Goal: Information Seeking & Learning: Learn about a topic

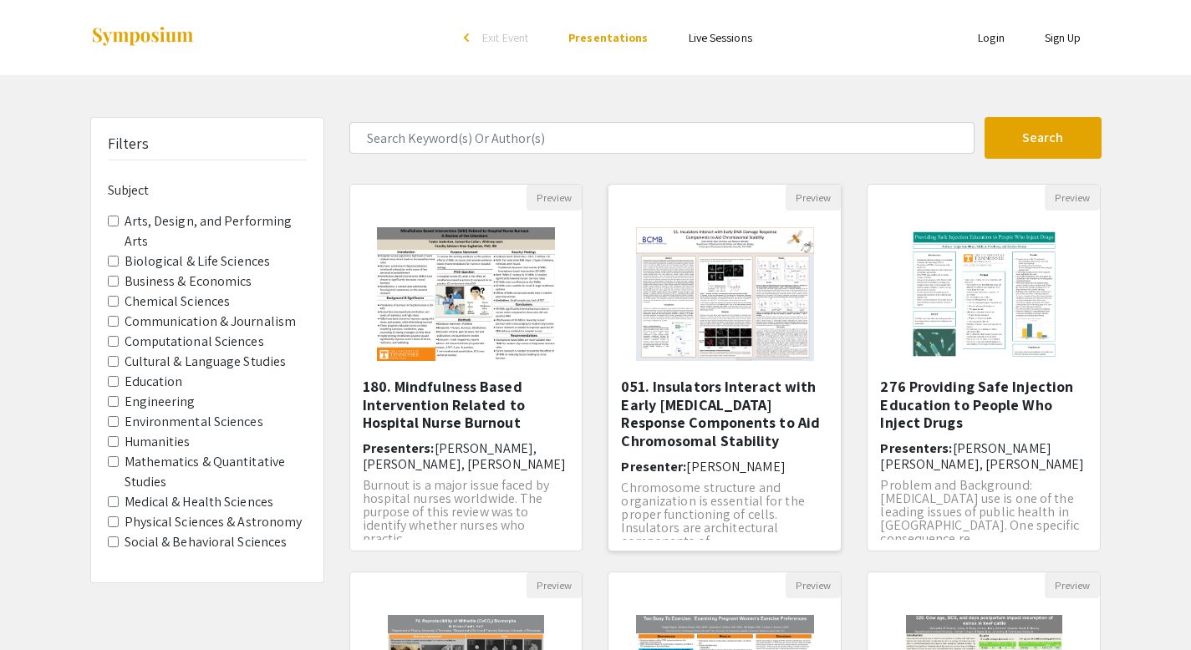
scroll to position [10, 0]
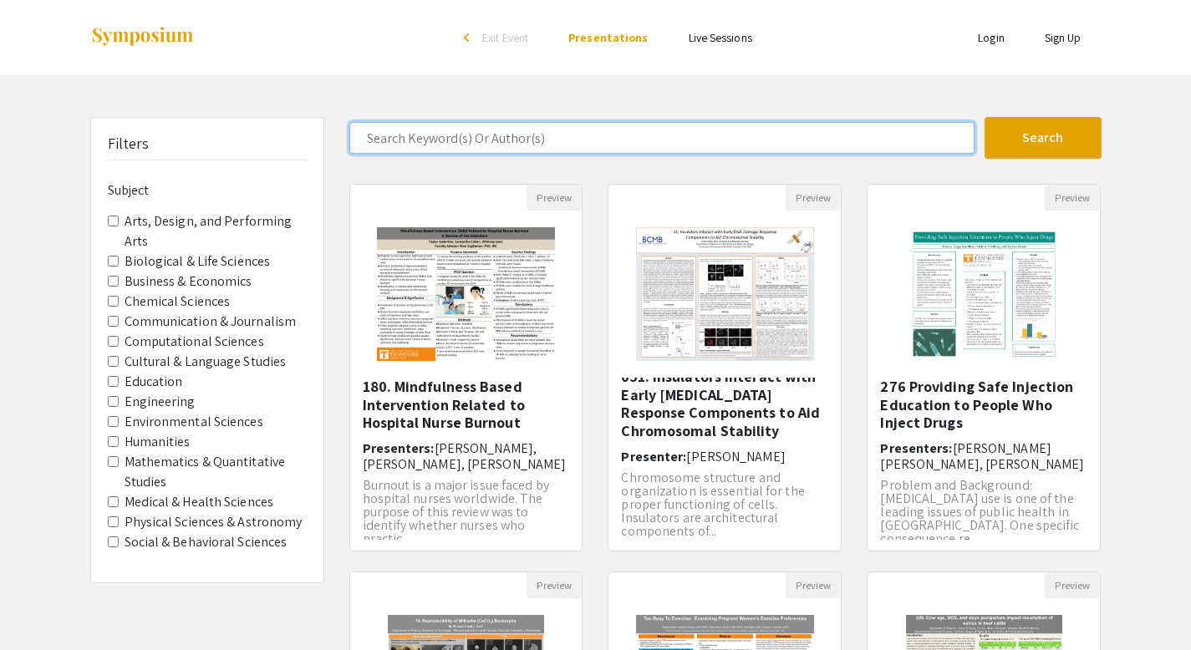
click at [818, 136] on input "Search Keyword(s) Or Author(s)" at bounding box center [661, 138] width 625 height 32
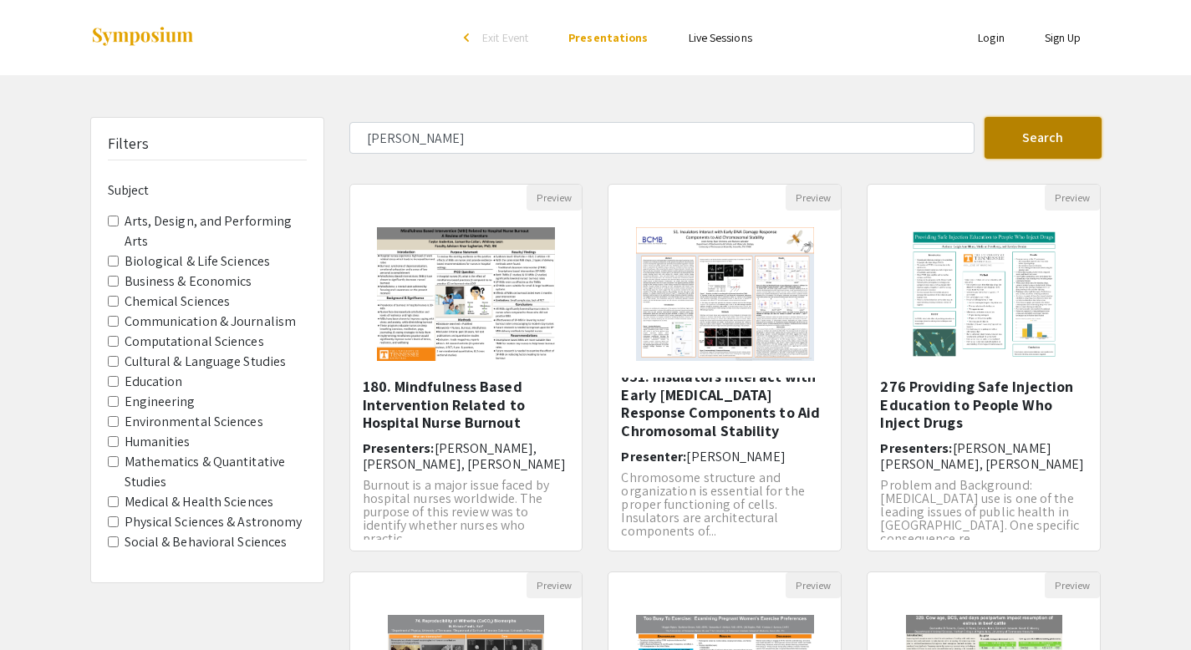
click at [1089, 140] on button "Search" at bounding box center [1043, 138] width 117 height 42
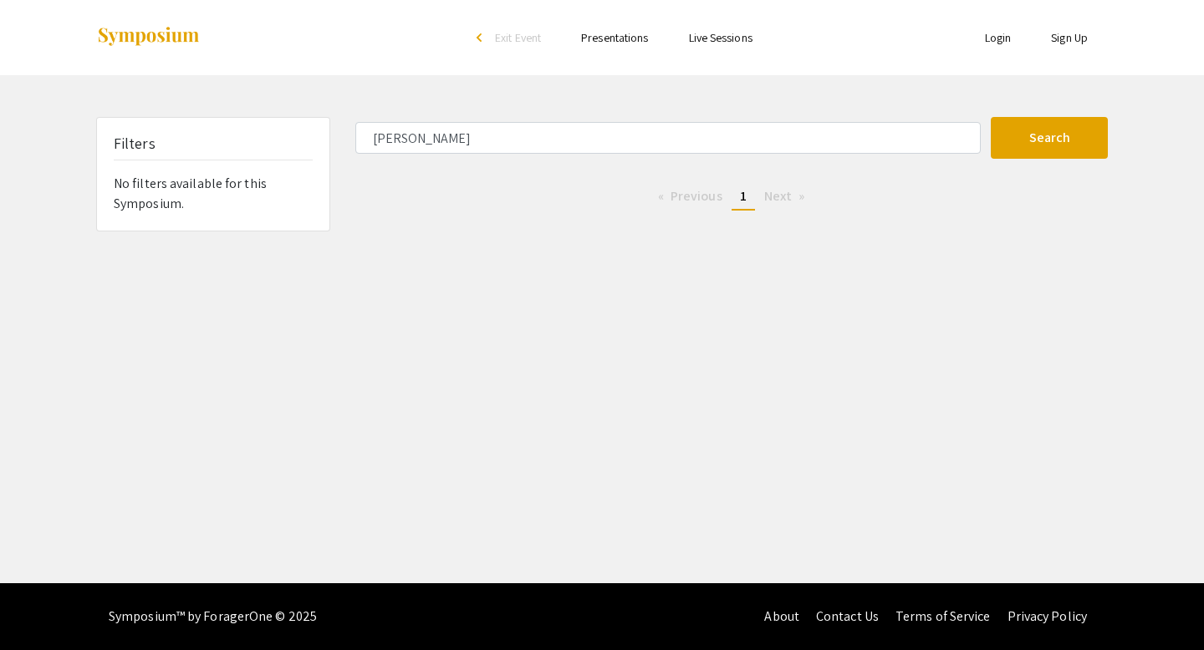
click at [762, 210] on ul "Previous page 1 / 1 You're on page 1 Next page" at bounding box center [731, 197] width 752 height 27
click at [768, 203] on span "Next page" at bounding box center [778, 196] width 28 height 18
click at [713, 200] on span "Previous page" at bounding box center [696, 196] width 52 height 18
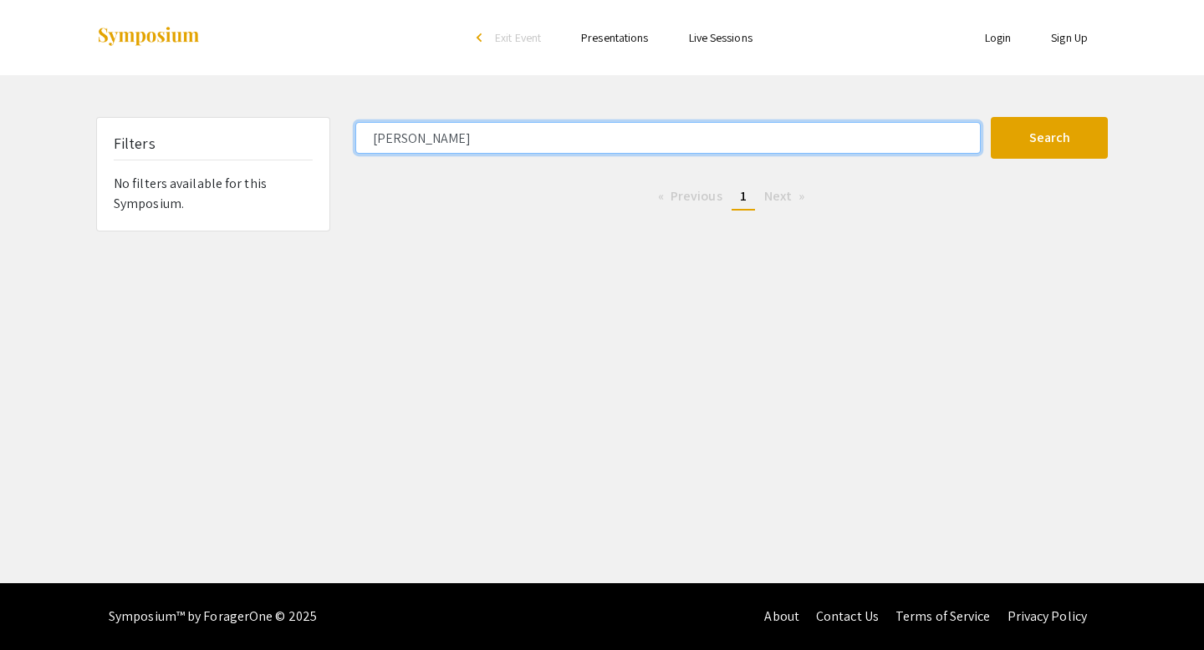
click at [667, 142] on input "Elijah" at bounding box center [667, 138] width 625 height 32
type input "E"
type input "S"
type input "Toler"
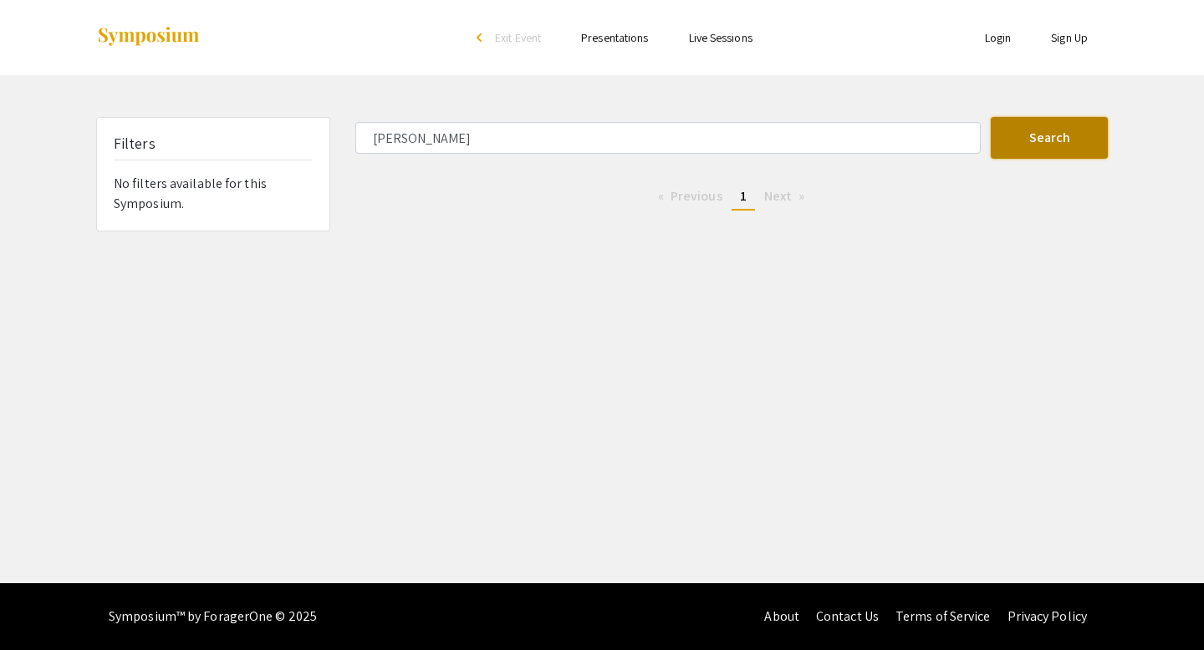
click at [1063, 145] on button "Search" at bounding box center [1049, 138] width 117 height 42
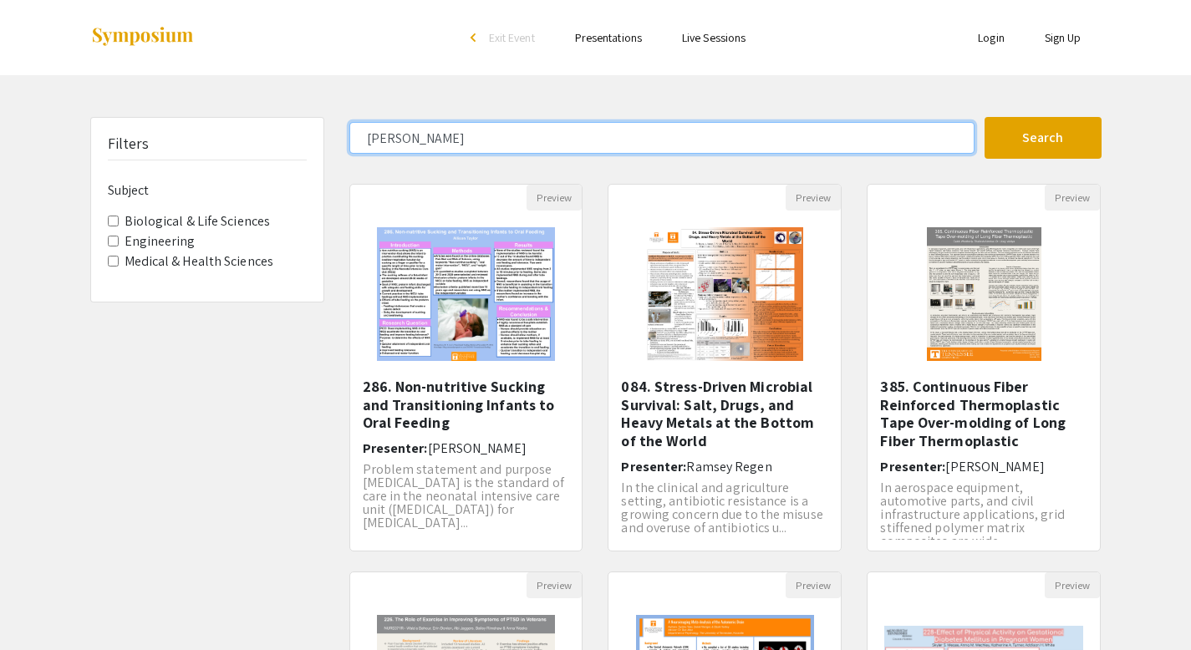
drag, startPoint x: 470, startPoint y: 134, endPoint x: 347, endPoint y: 145, distance: 123.4
click at [347, 145] on div "Toler" at bounding box center [661, 138] width 648 height 32
click at [985, 117] on button "Search" at bounding box center [1043, 138] width 117 height 42
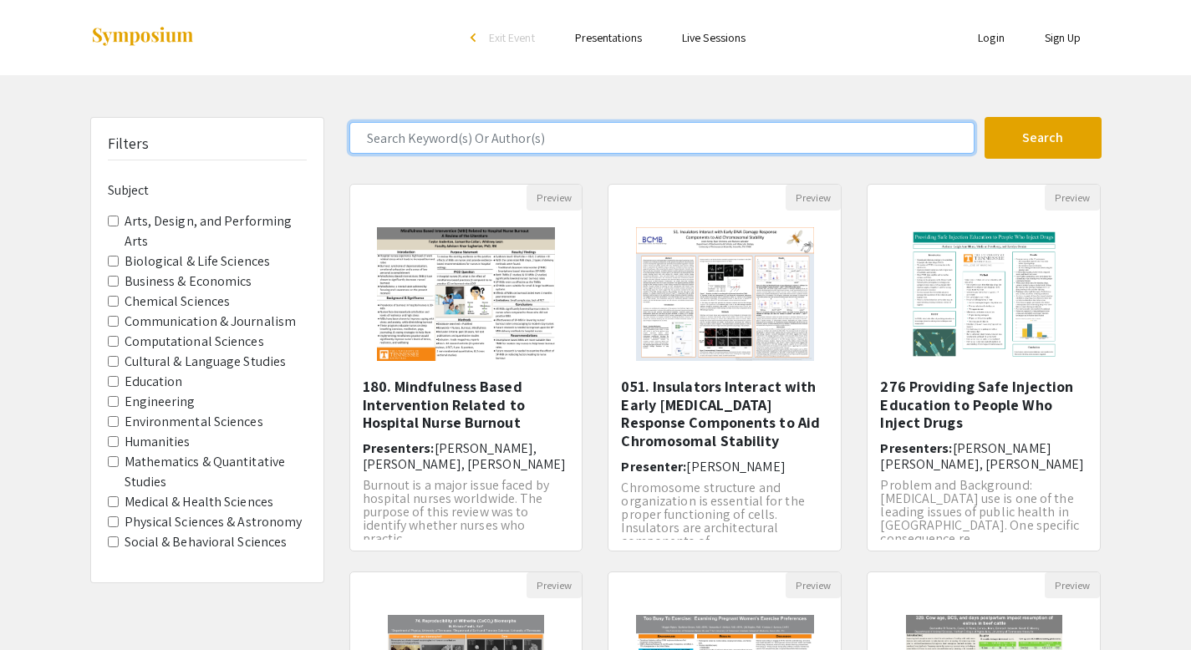
click at [536, 140] on input "Search Keyword(s) Or Author(s)" at bounding box center [661, 138] width 625 height 32
type input "autonomic"
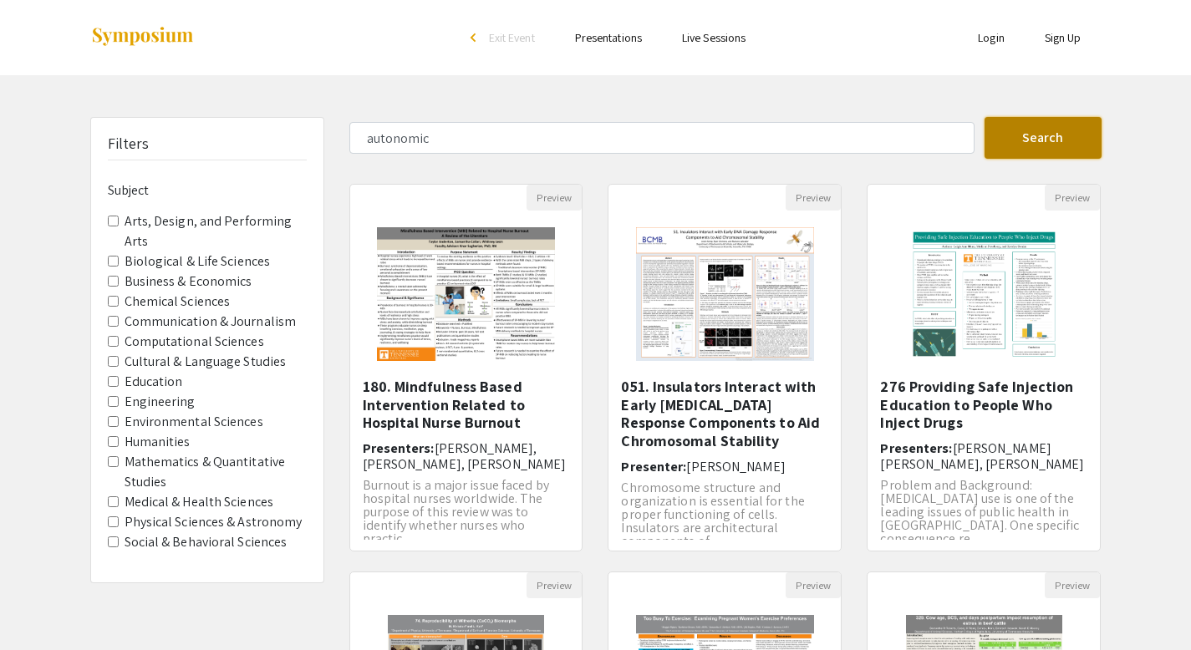
click at [1004, 119] on button "Search" at bounding box center [1043, 138] width 117 height 42
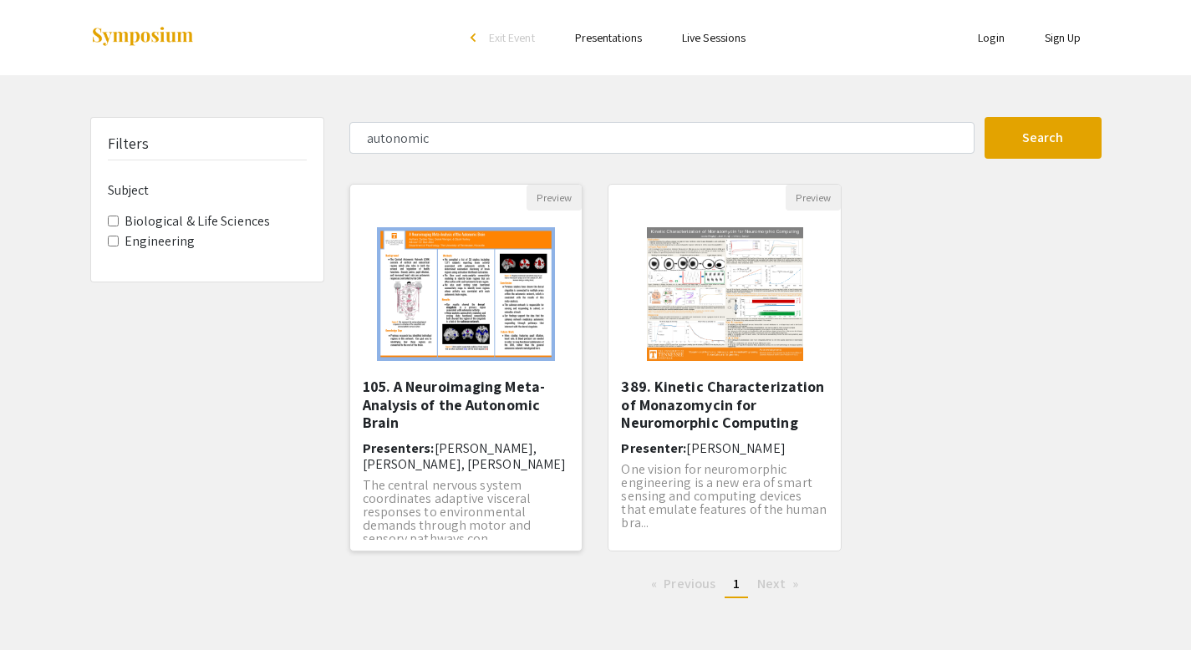
click at [512, 395] on h5 "105. A Neuroimaging Meta-Analysis of the Autonomic Brain" at bounding box center [466, 405] width 207 height 54
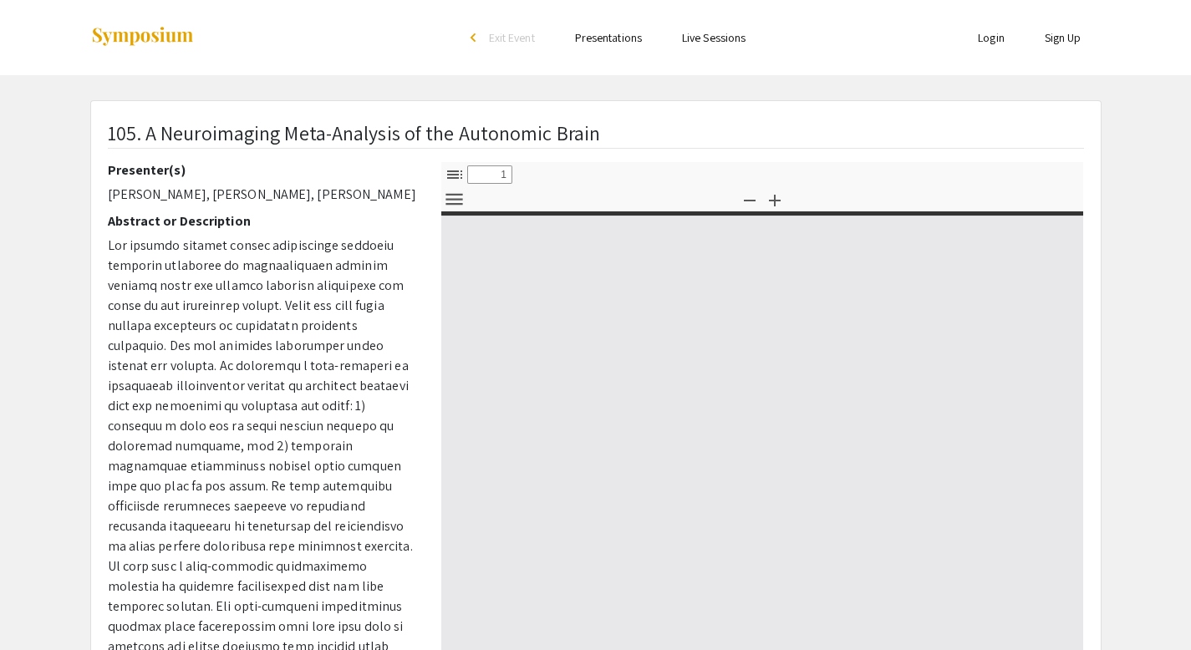
select select "custom"
type input "0"
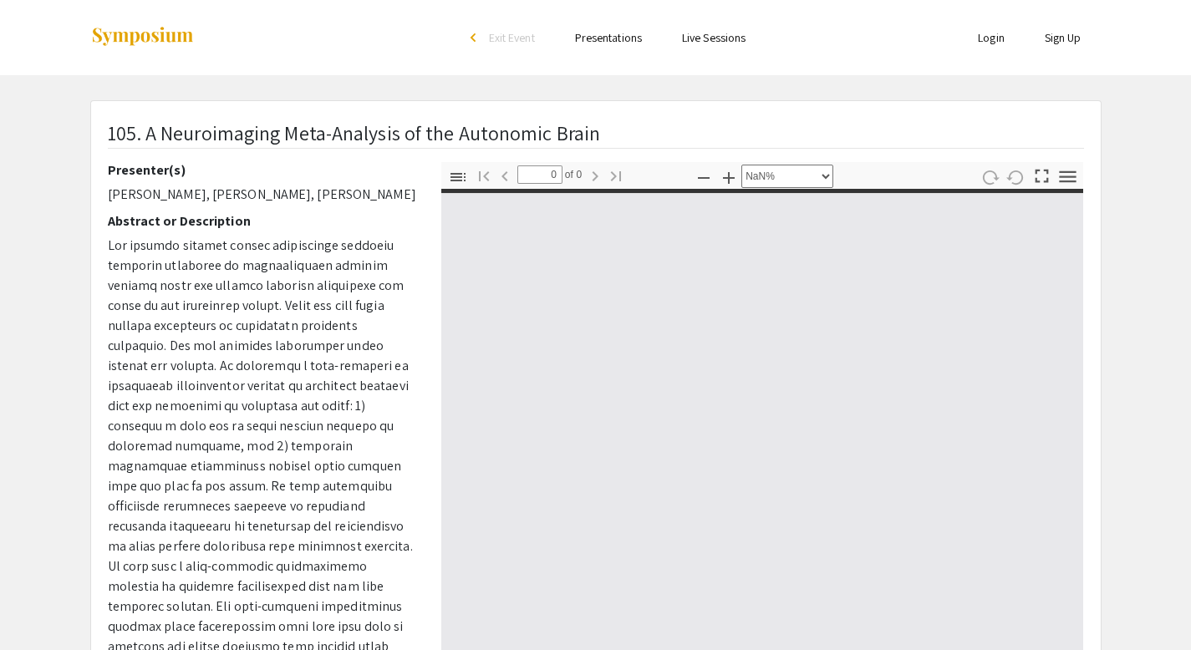
select select "auto"
type input "1"
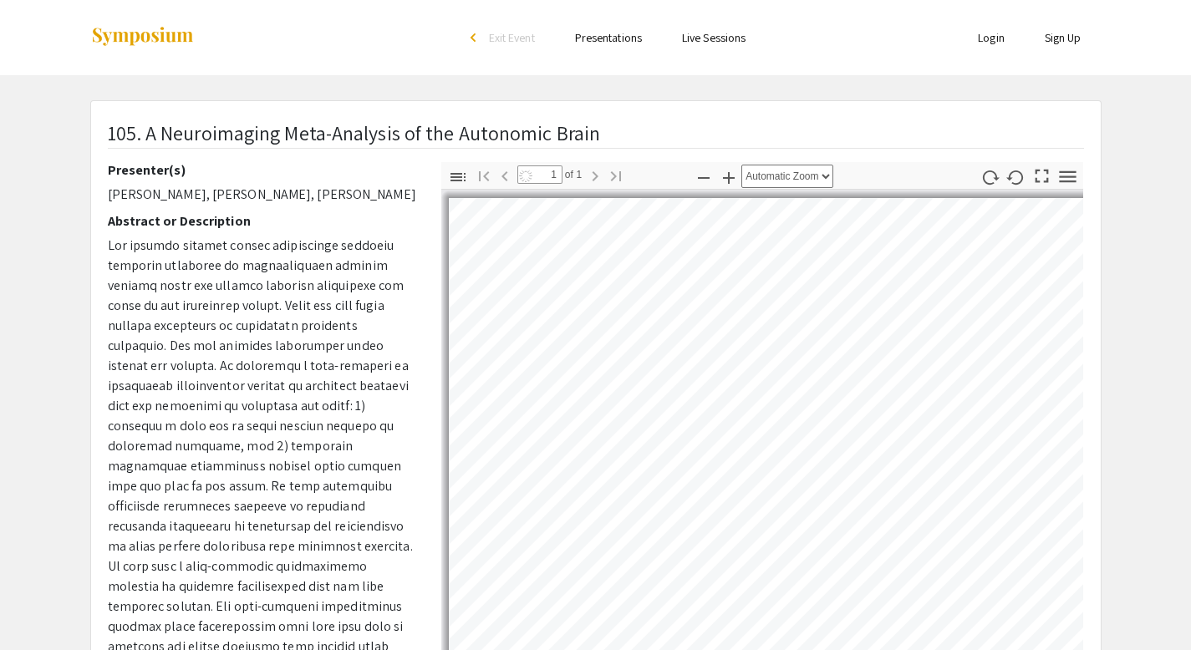
select select "auto"
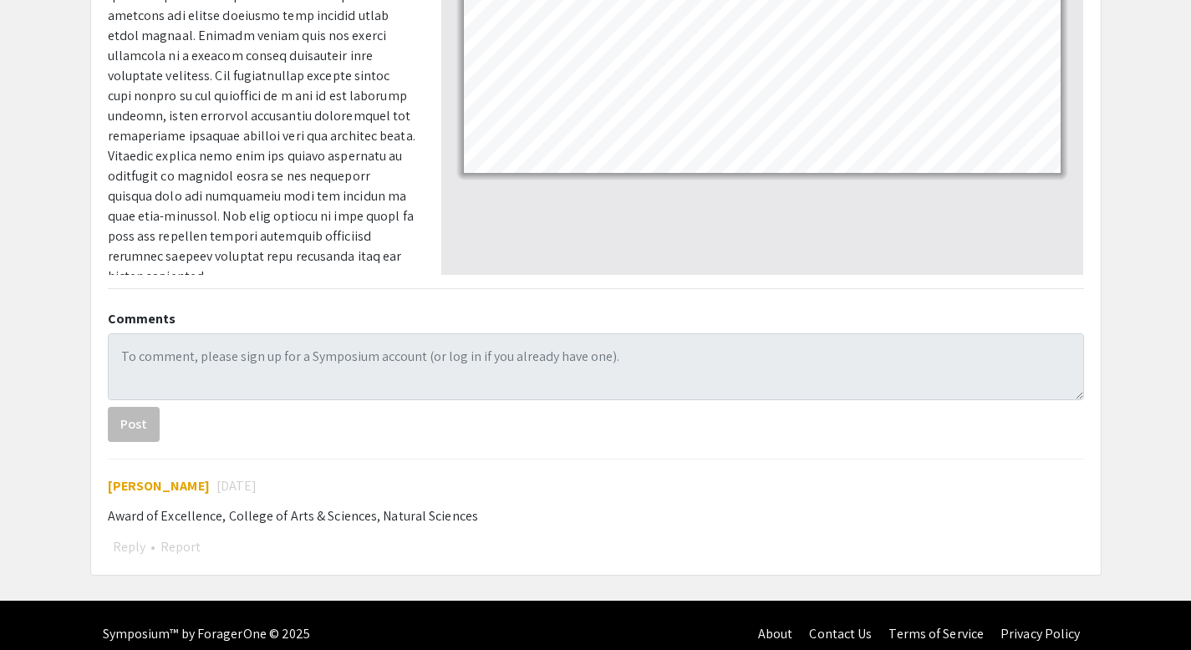
scroll to position [471, 0]
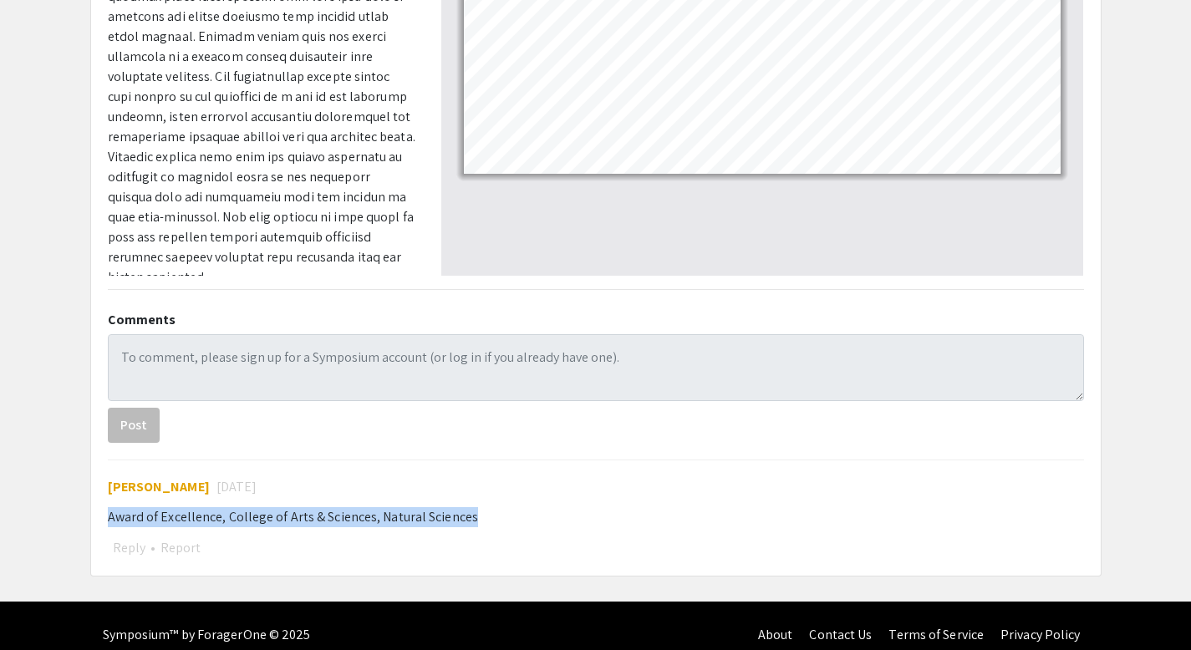
drag, startPoint x: 108, startPoint y: 519, endPoint x: 705, endPoint y: 528, distance: 597.0
click at [705, 528] on div "Susan Troop 5 years ago Award of Excellence, College of Arts & Sciences, Natura…" at bounding box center [596, 509] width 976 height 99
click at [706, 505] on div "Susan Troop 5 years ago Award of Excellence, College of Arts & Sciences, Natura…" at bounding box center [596, 509] width 976 height 99
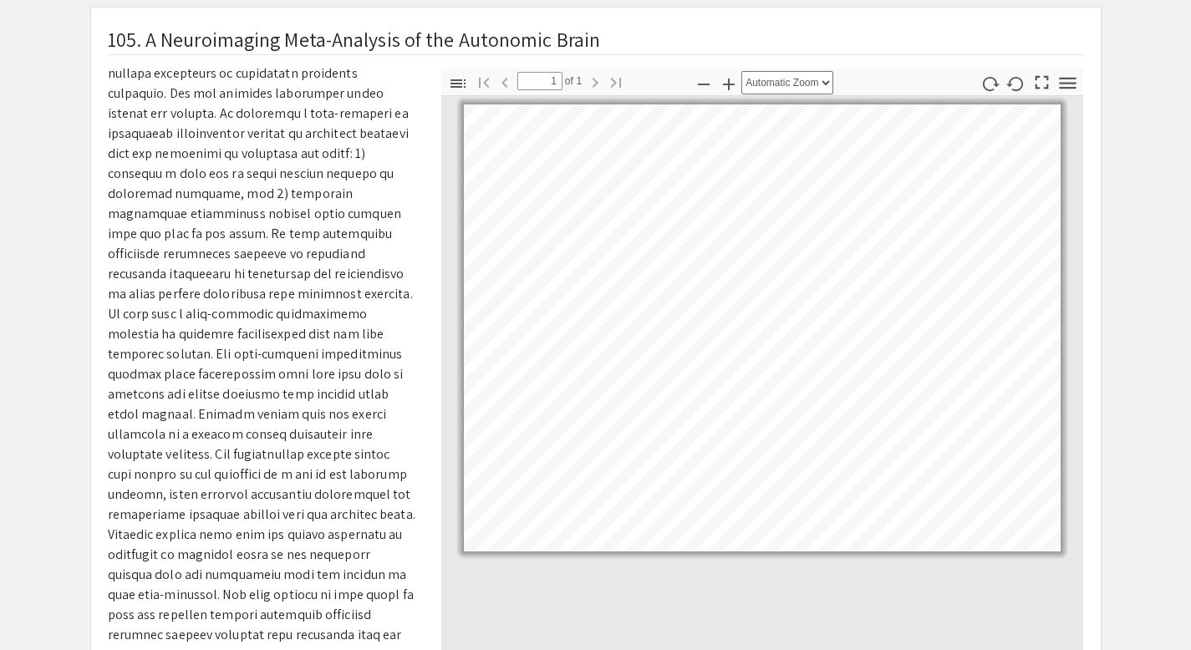
scroll to position [104, 0]
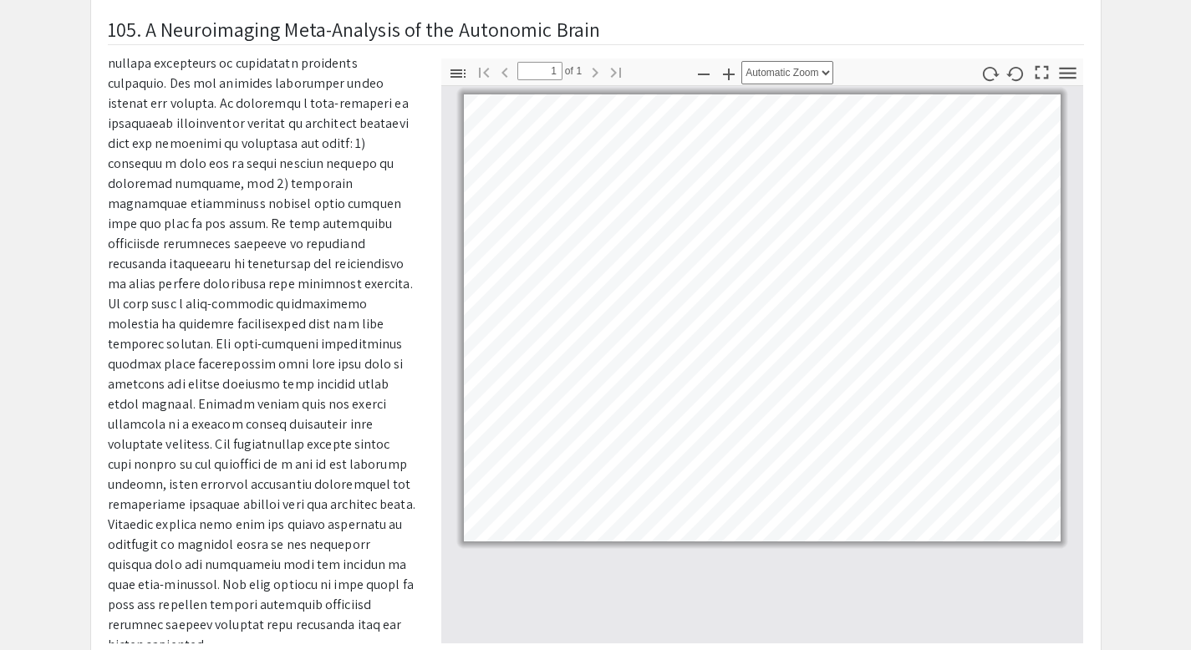
click at [39, 197] on app-presentation "105. A Neuroimaging Meta-Analysis of the Autonomic Brain Presenter(s) Sydnie To…" at bounding box center [595, 471] width 1191 height 948
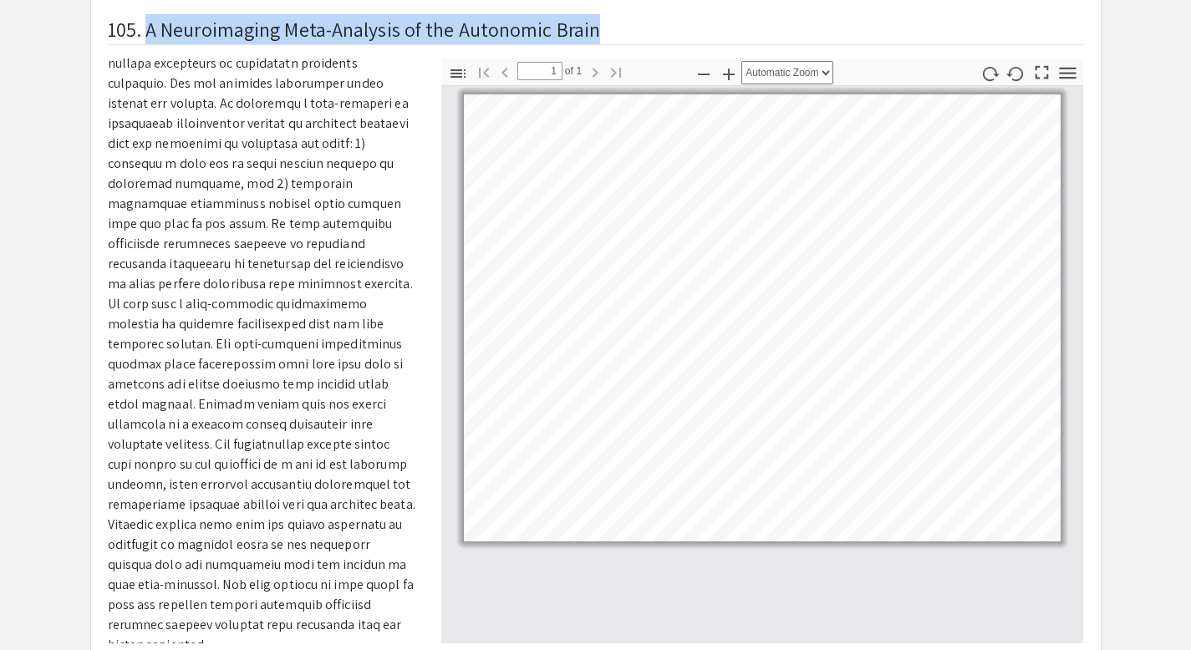
drag, startPoint x: 150, startPoint y: 29, endPoint x: 593, endPoint y: 23, distance: 443.1
click at [593, 23] on h1 "105. A Neuroimaging Meta-Analysis of the Autonomic Brain" at bounding box center [354, 29] width 493 height 30
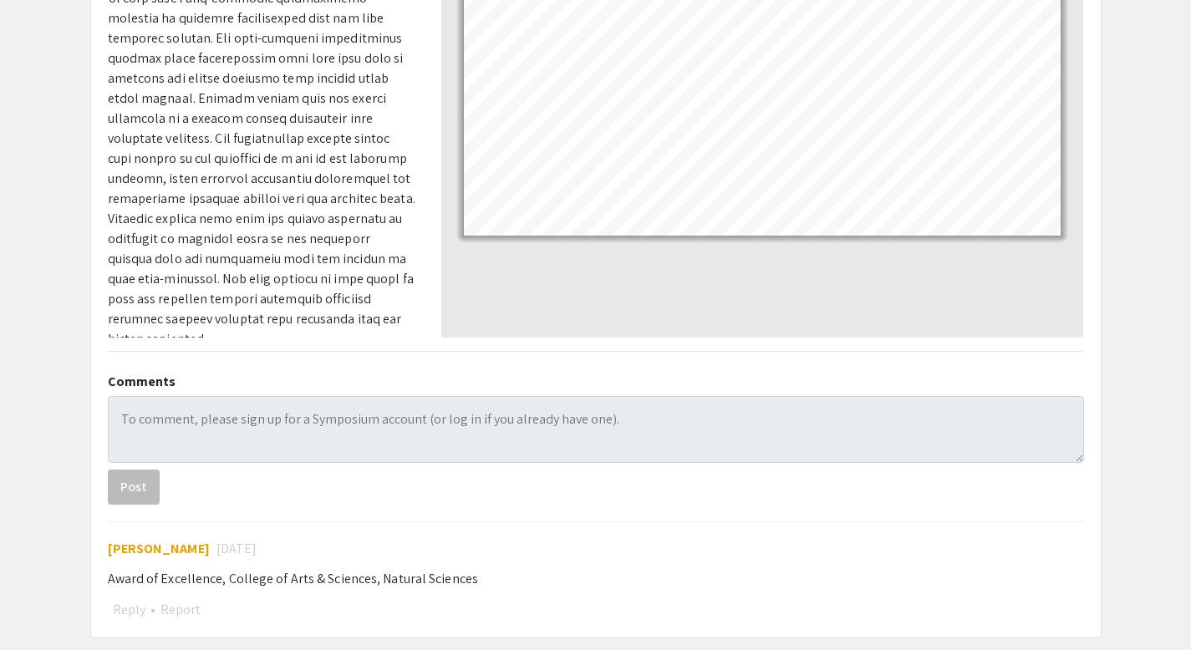
scroll to position [490, 0]
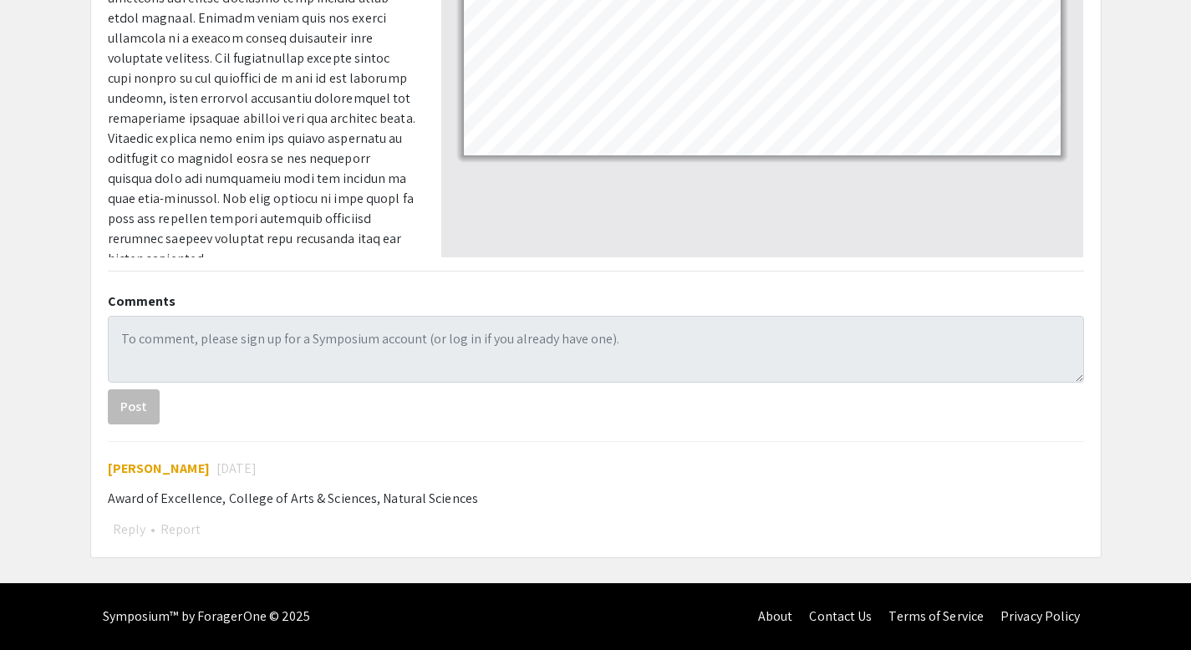
click at [227, 472] on span "5 years ago" at bounding box center [237, 469] width 41 height 20
click at [217, 473] on span "5 years ago" at bounding box center [237, 469] width 41 height 20
drag, startPoint x: 188, startPoint y: 471, endPoint x: 259, endPoint y: 469, distance: 71.1
click at [259, 469] on div "Susan Troop 5 years ago" at bounding box center [596, 469] width 976 height 20
click at [306, 465] on div "Susan Troop 5 years ago" at bounding box center [596, 469] width 976 height 20
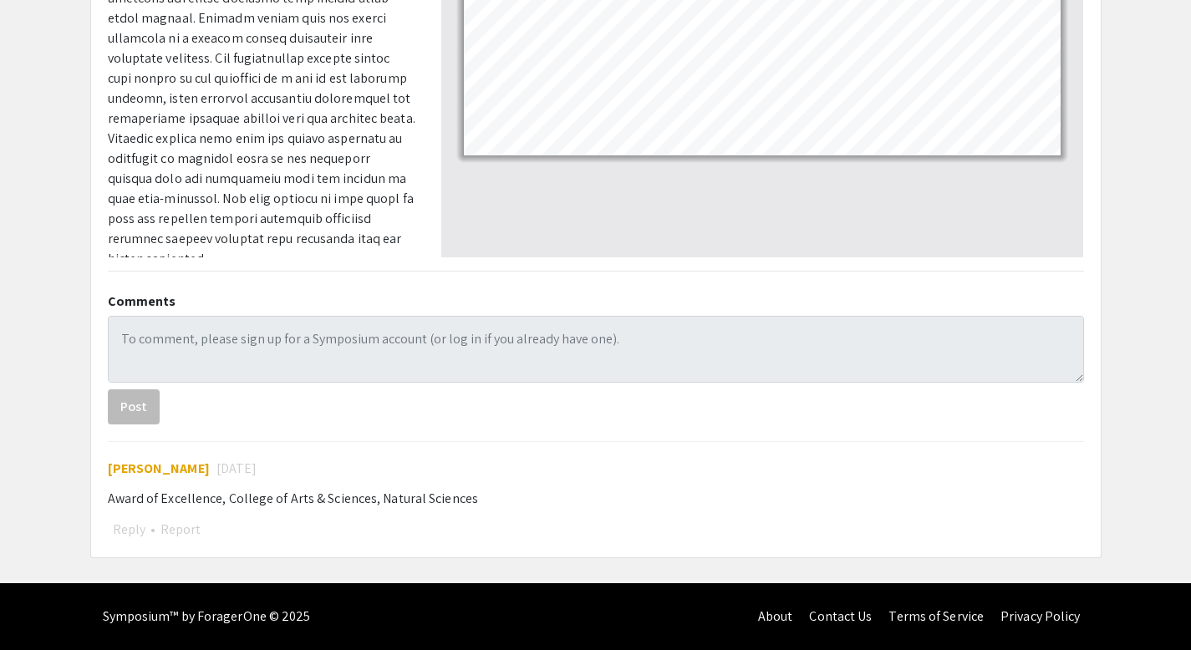
click at [319, 494] on div "Award of Excellence, College of Arts & Sciences, Natural Sciences" at bounding box center [596, 499] width 976 height 20
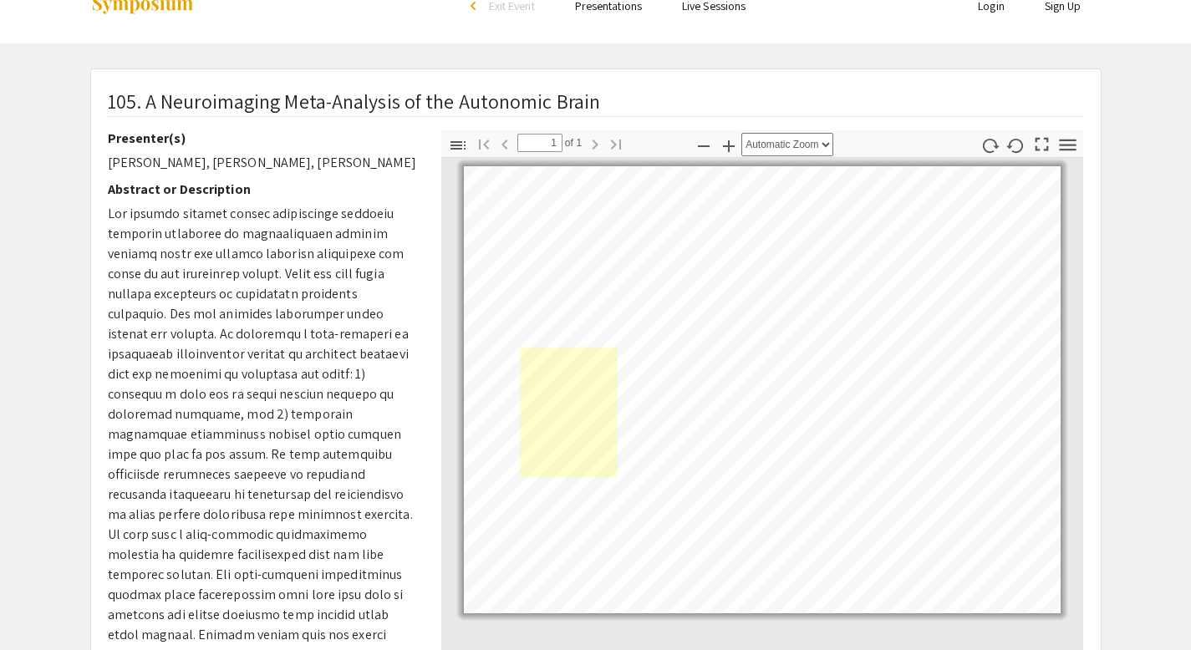
scroll to position [0, 0]
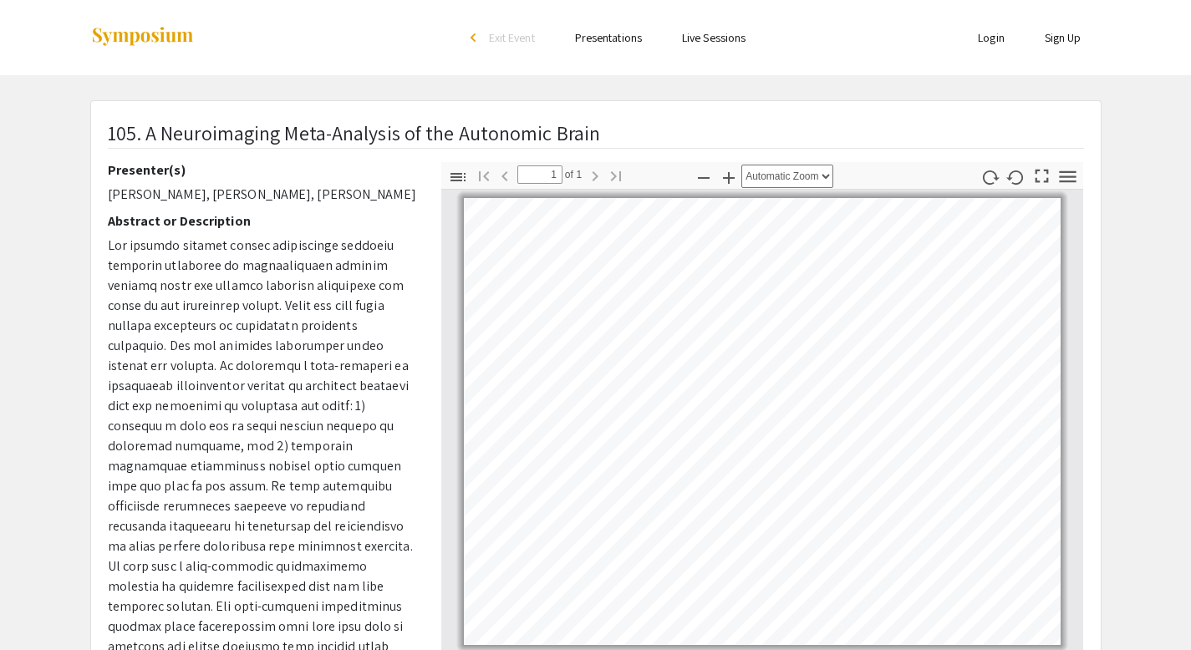
click at [627, 41] on link "Presentations" at bounding box center [608, 37] width 67 height 15
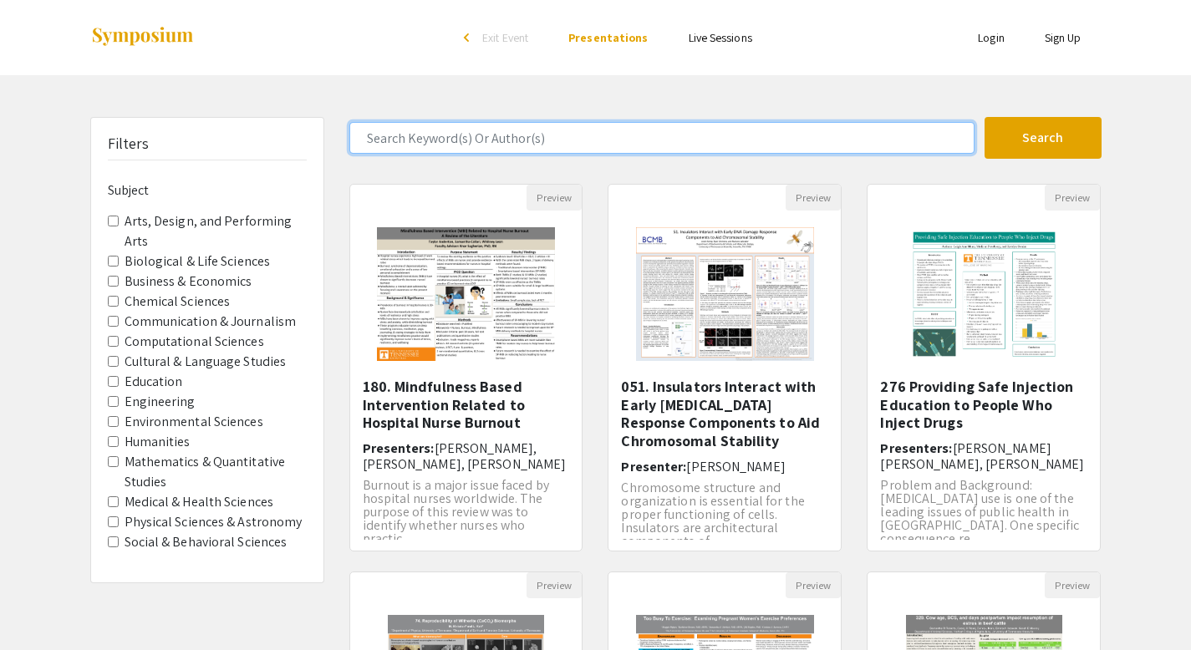
click at [512, 137] on input "Search Keyword(s) Or Author(s)" at bounding box center [661, 138] width 625 height 32
type input "autonomic"
click at [985, 117] on button "Search" at bounding box center [1043, 138] width 117 height 42
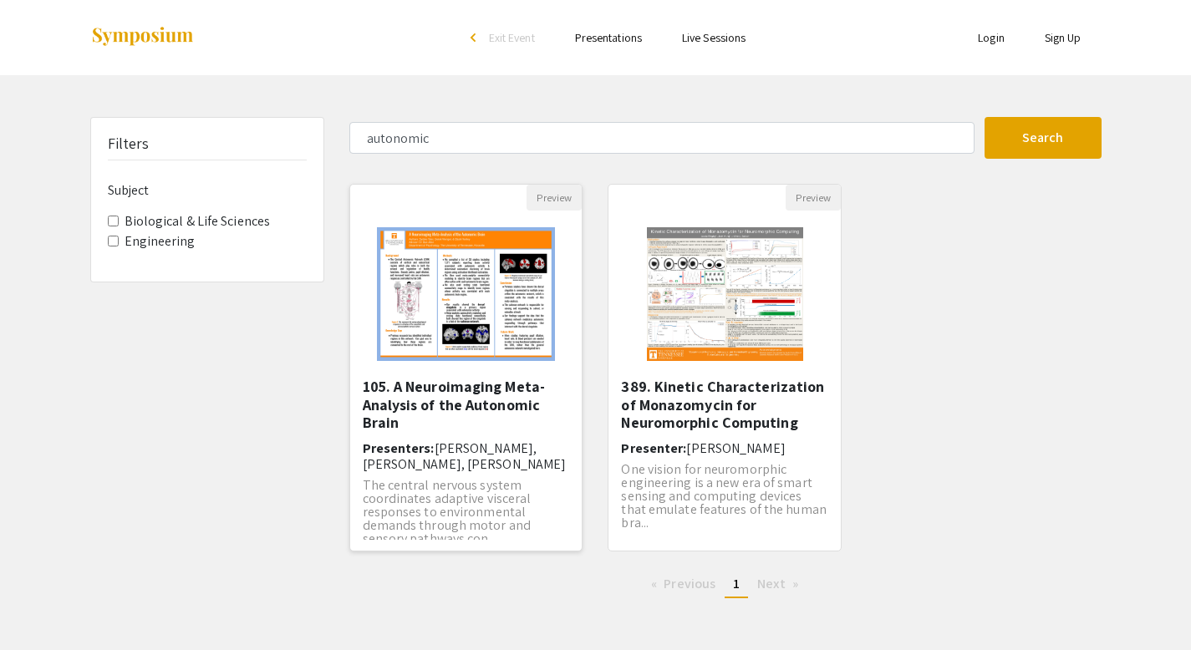
click at [479, 405] on h5 "105. A Neuroimaging Meta-Analysis of the Autonomic Brain" at bounding box center [466, 405] width 207 height 54
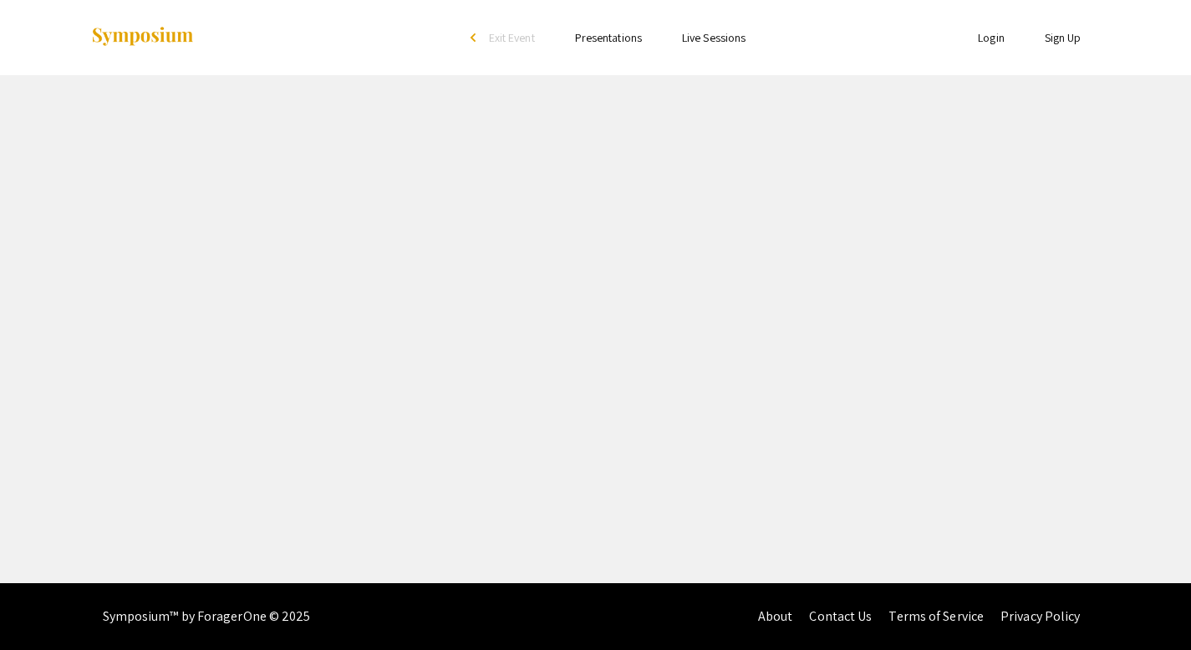
select select "custom"
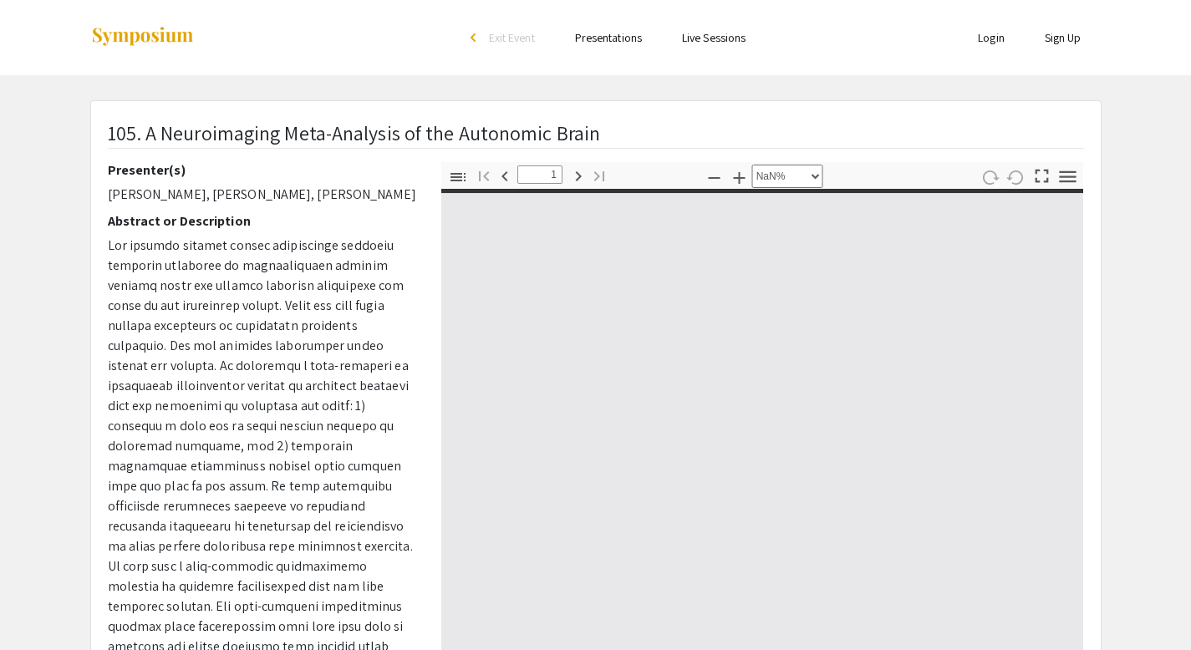
type input "0"
select select "auto"
type input "1"
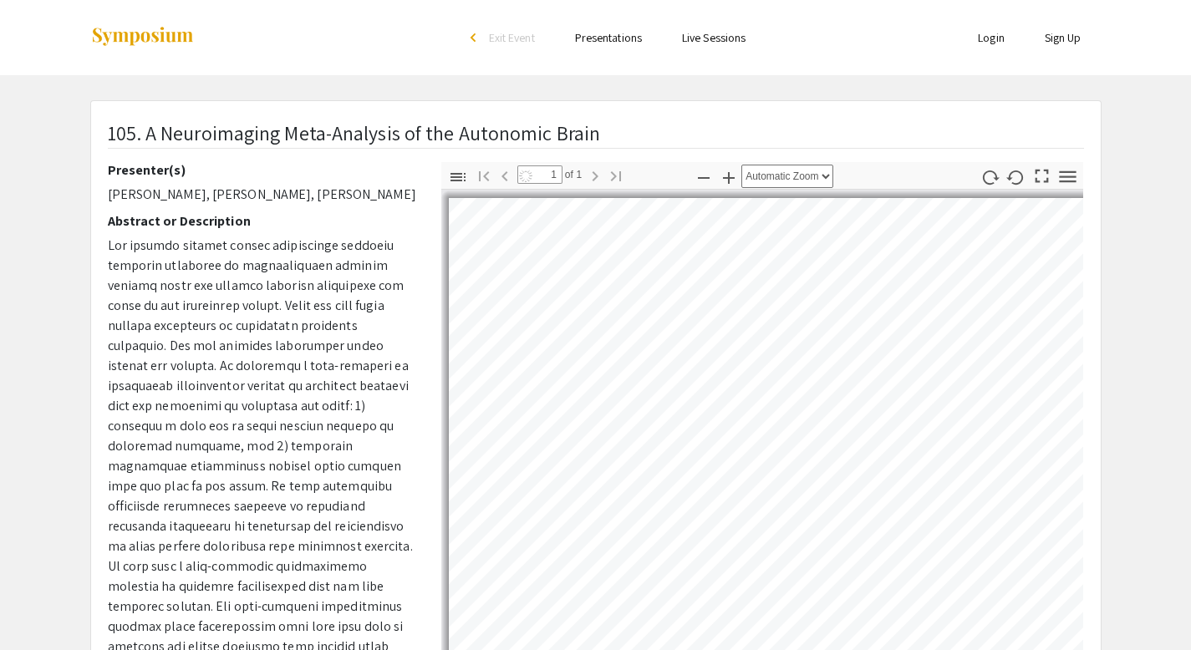
scroll to position [159, 0]
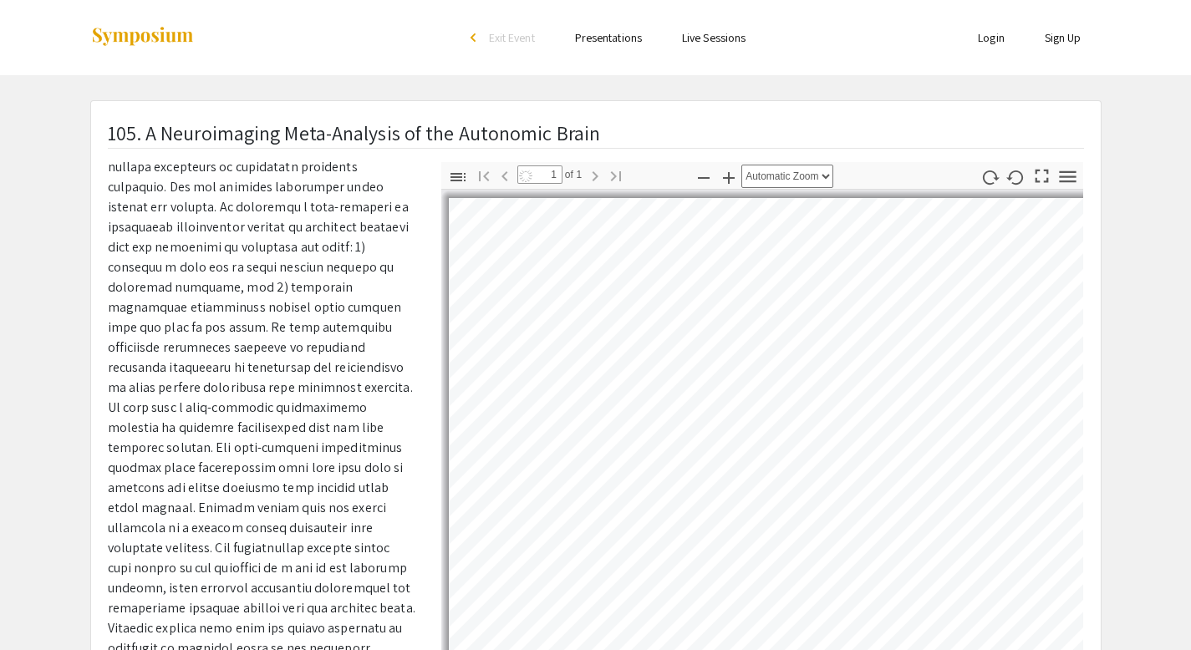
select select "auto"
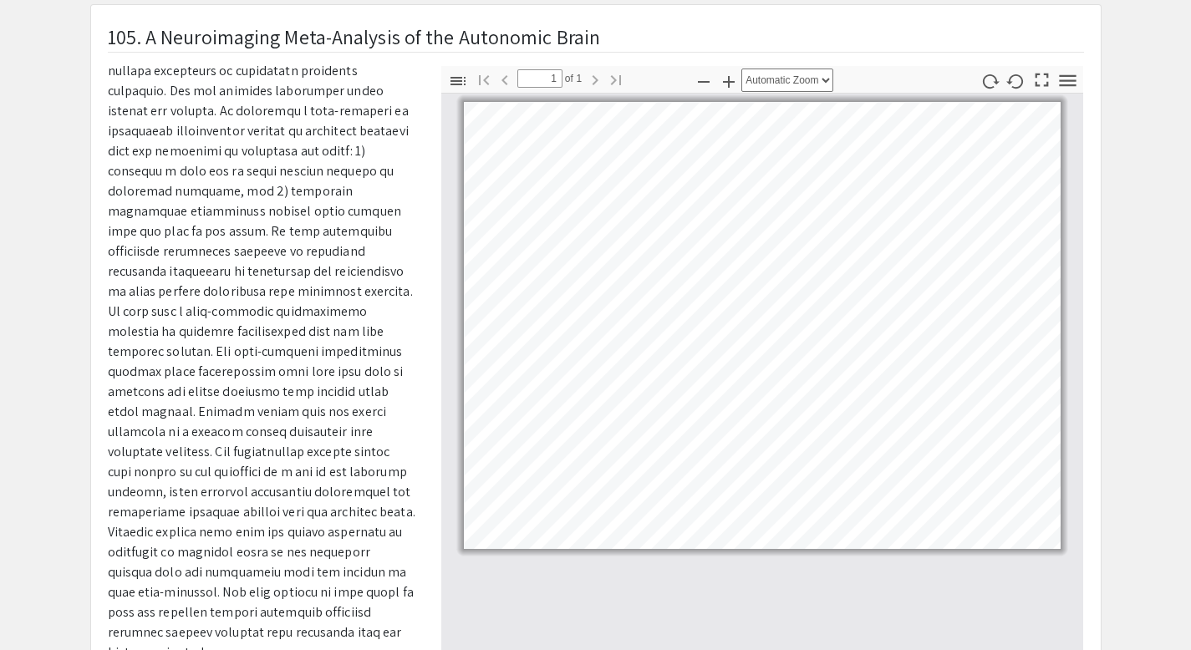
scroll to position [0, 0]
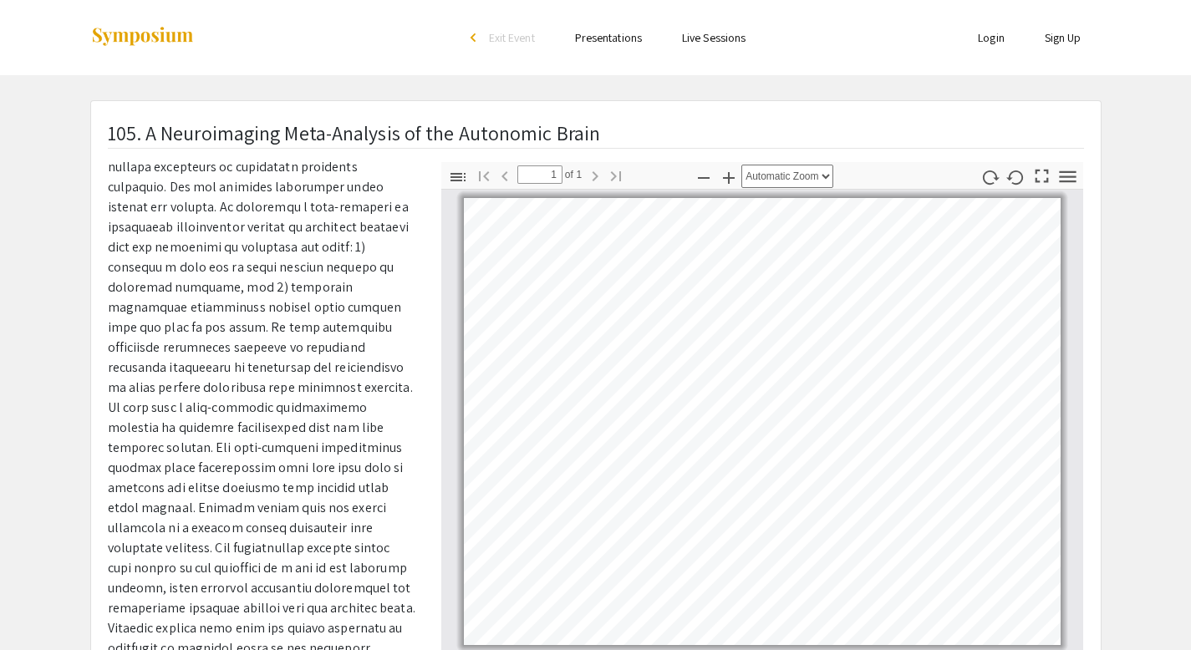
click at [701, 43] on link "Live Sessions" at bounding box center [714, 37] width 64 height 15
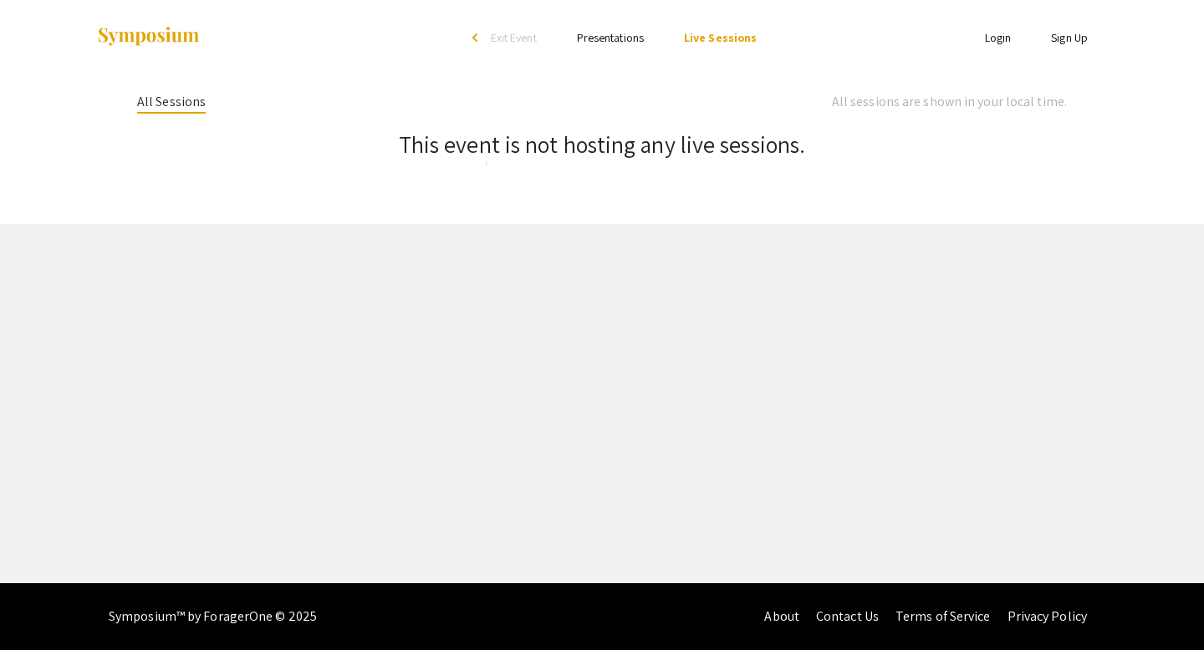
click at [626, 40] on link "Presentations" at bounding box center [610, 37] width 67 height 15
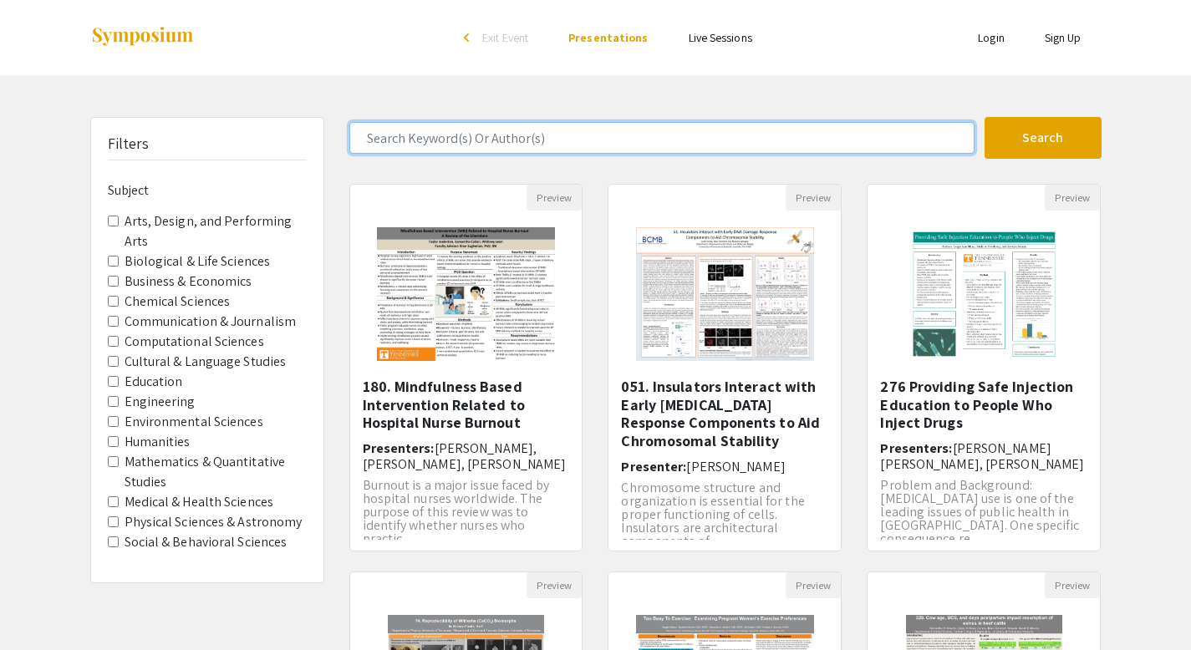
click at [593, 145] on input "Search Keyword(s) Or Author(s)" at bounding box center [661, 138] width 625 height 32
type input "autonomic"
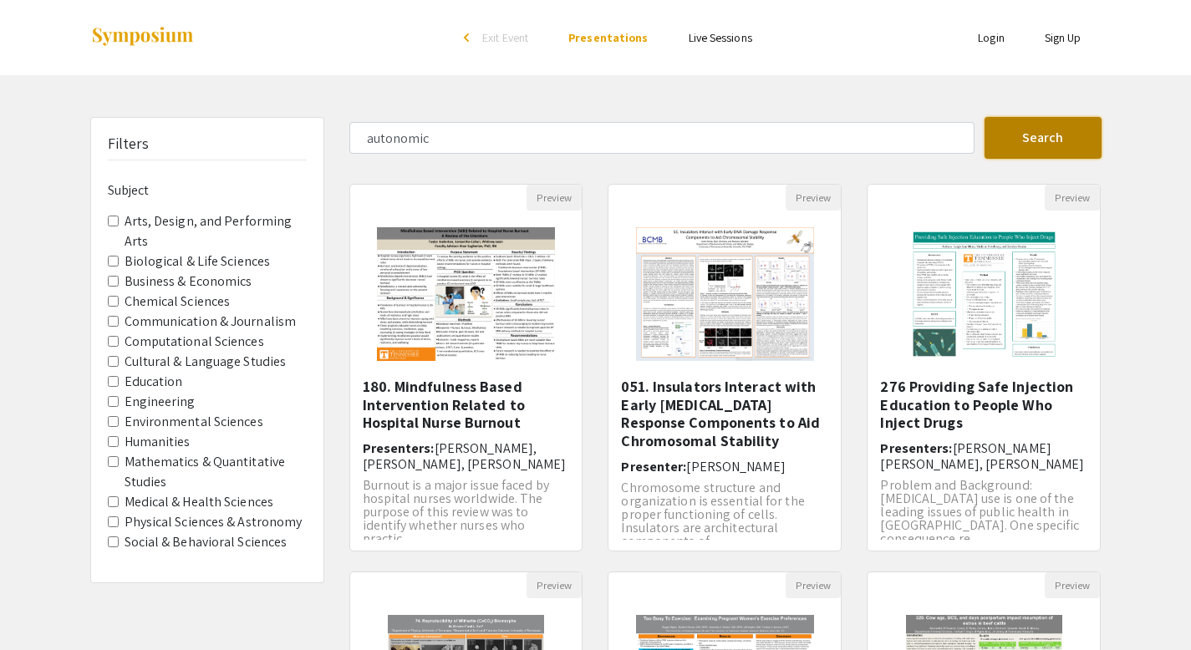
click at [1017, 150] on button "Search" at bounding box center [1043, 138] width 117 height 42
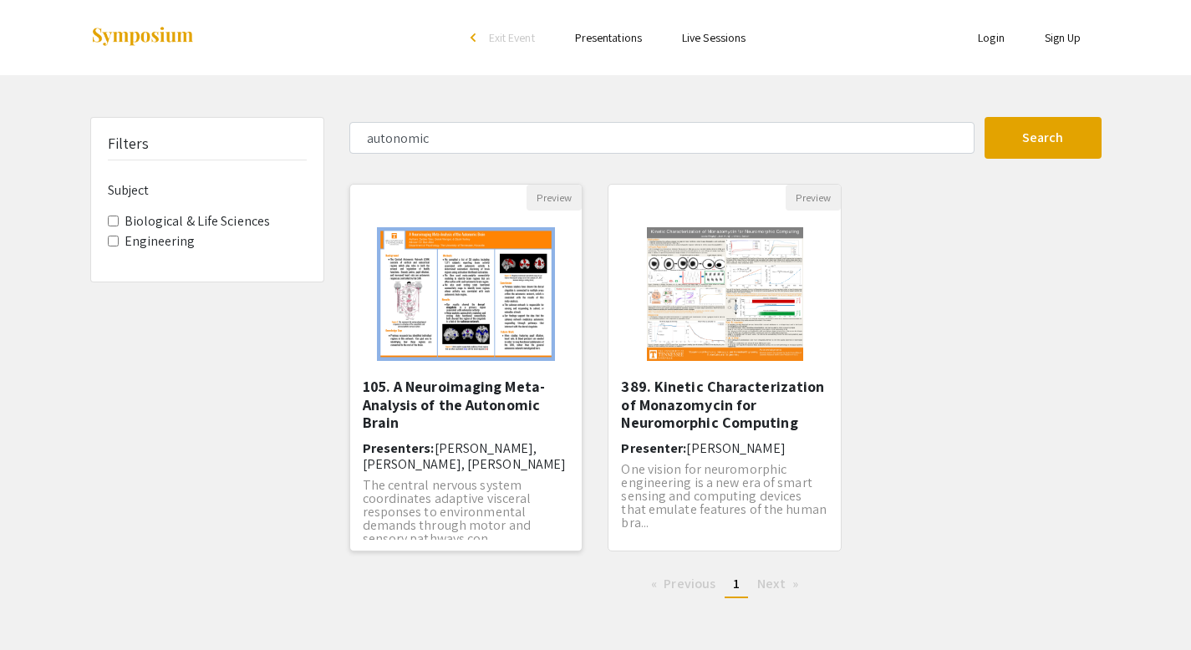
click at [480, 365] on img "Open Presentation 105. A Neuroimaging Meta-Analysis of the Autonomic Brain" at bounding box center [466, 294] width 212 height 167
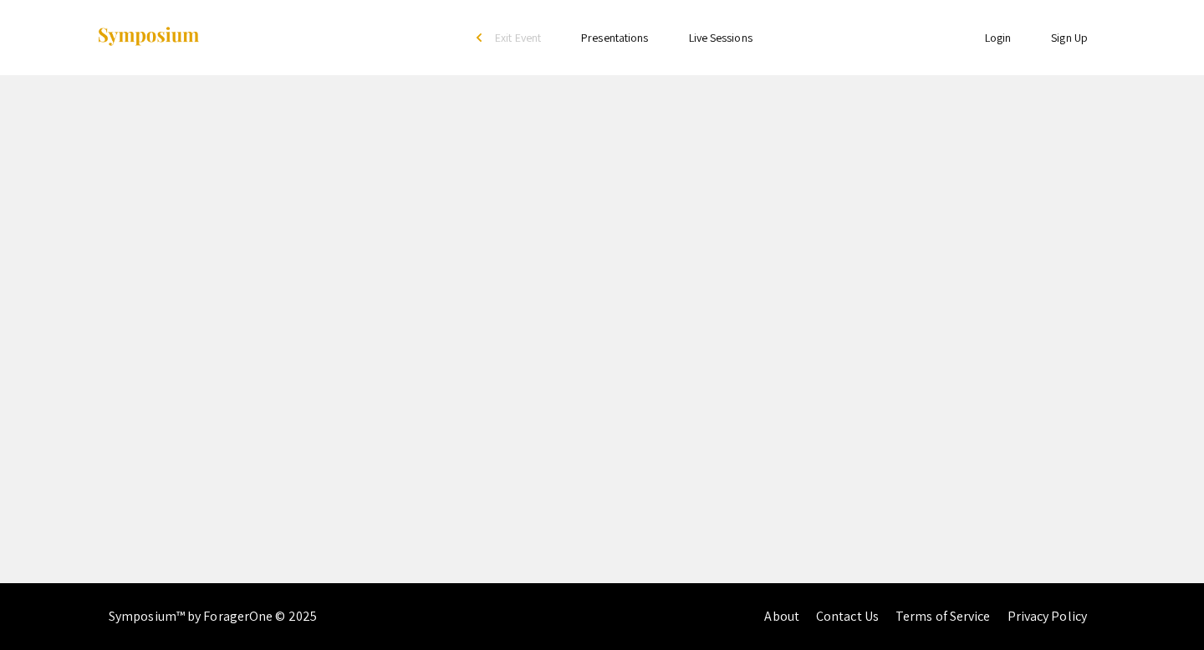
select select "custom"
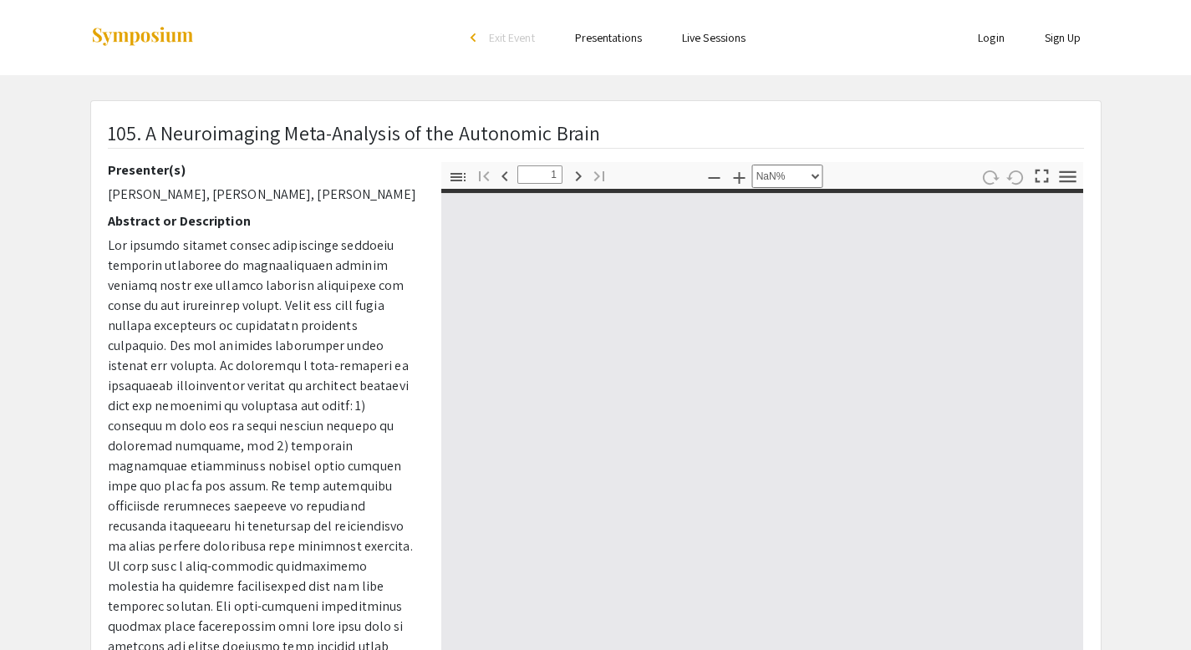
type input "0"
select select "custom"
type input "1"
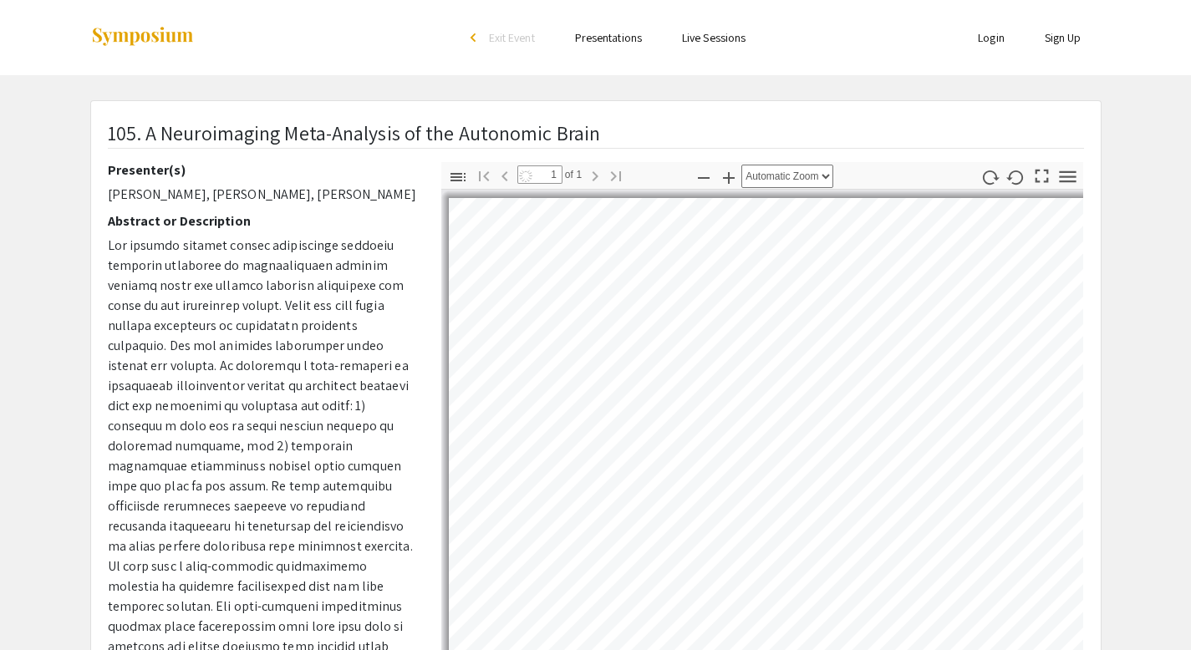
select select "auto"
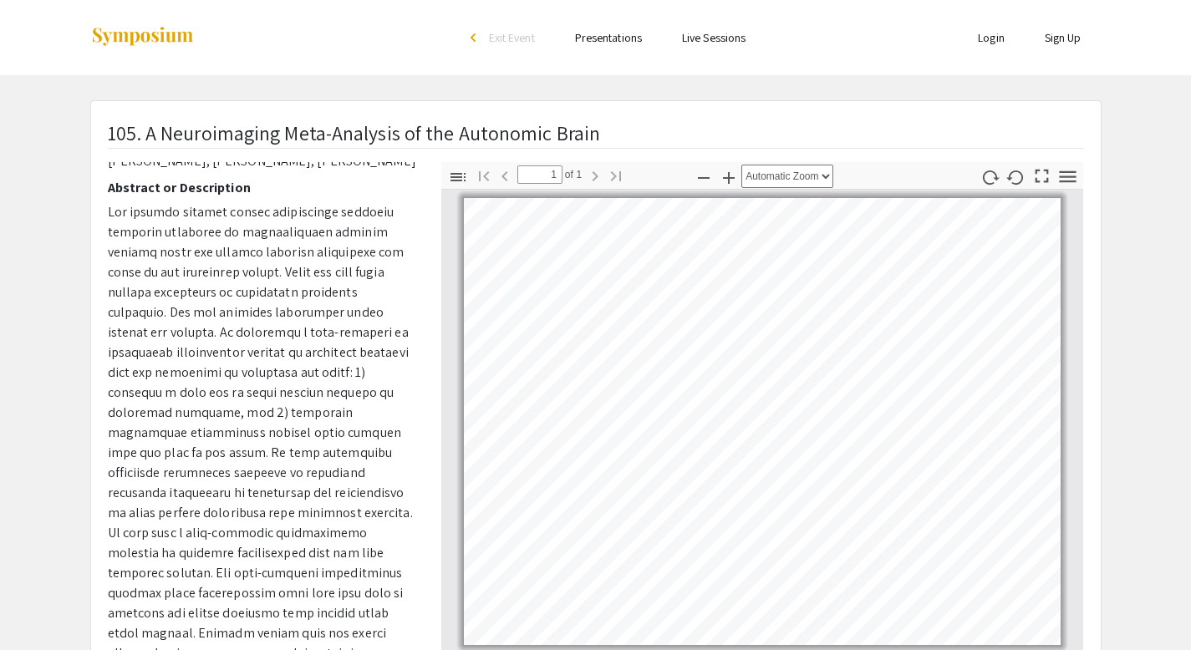
scroll to position [29, 0]
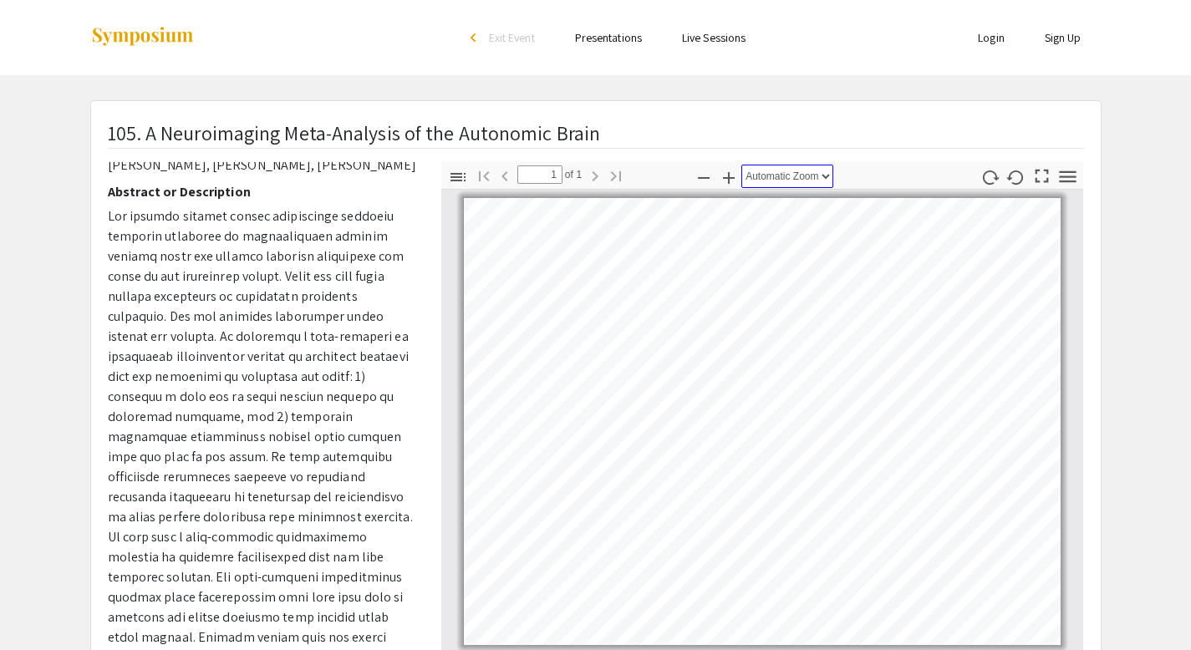
click at [827, 172] on select "Automatic Zoom Actual Size Page Fit Page Width 50% 100% 125% 150% 200% 300% 400…" at bounding box center [788, 176] width 92 height 23
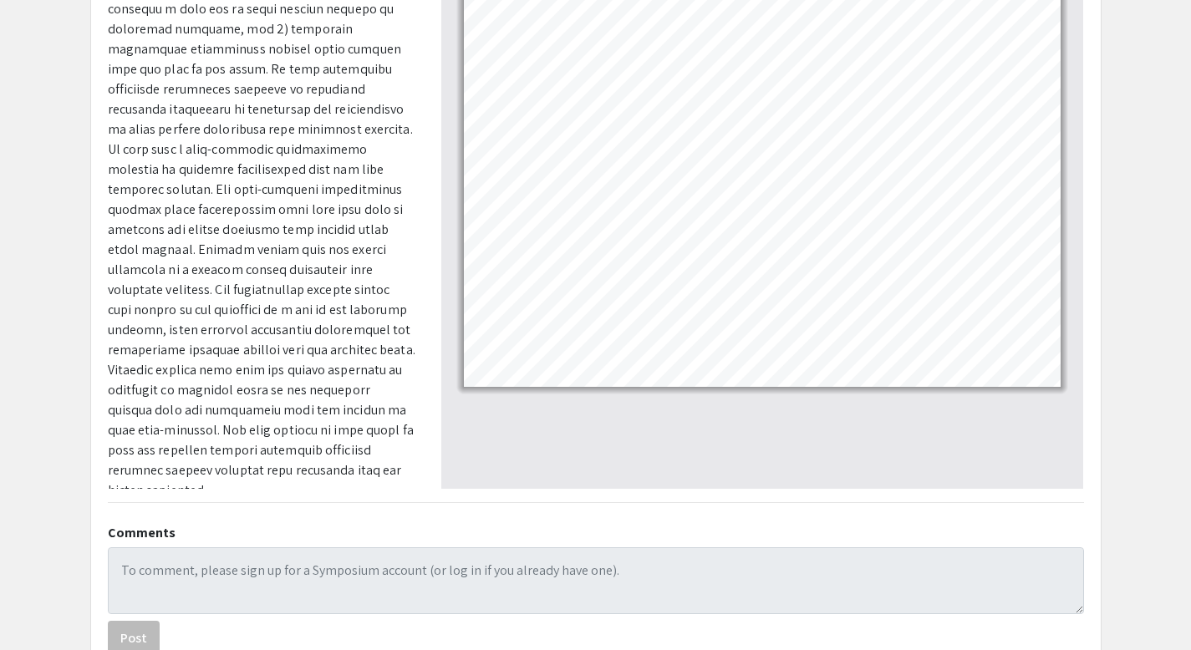
scroll to position [490, 0]
